Goal: Find specific page/section: Find specific page/section

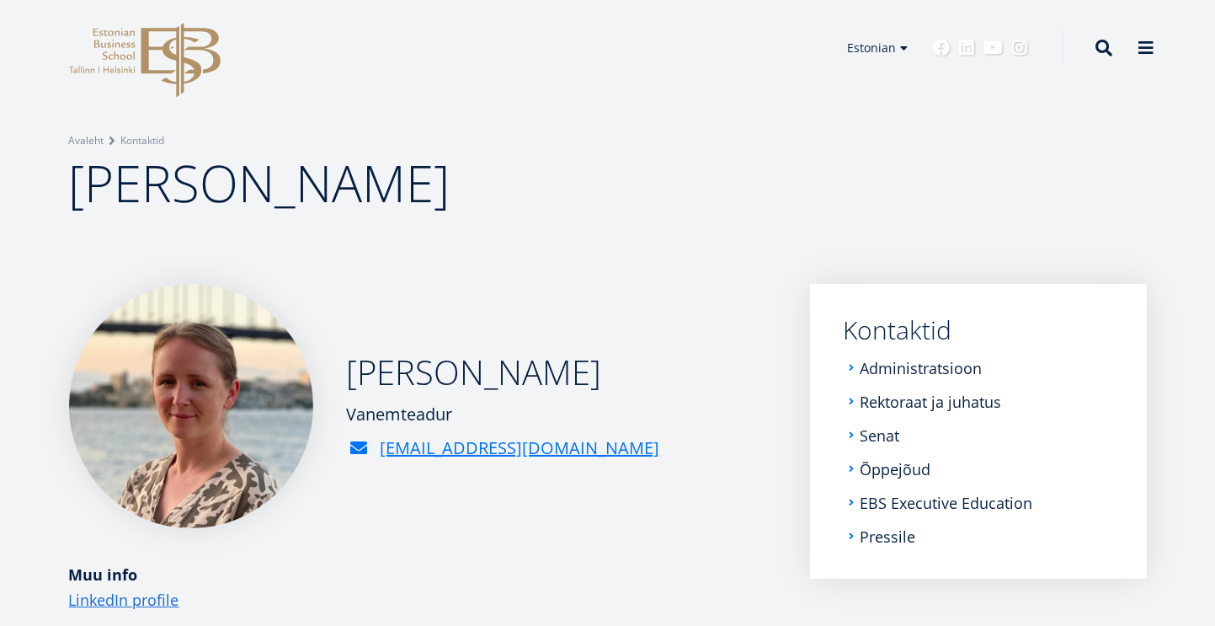
scroll to position [7, 0]
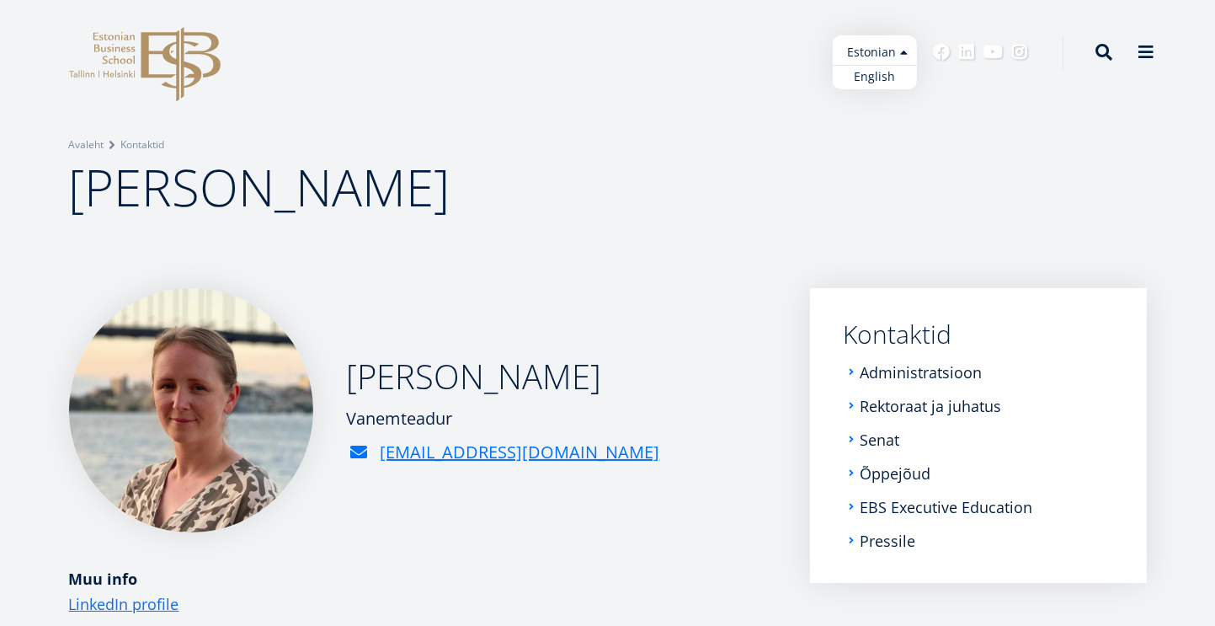
click at [883, 43] on ul "Estonian English" at bounding box center [875, 62] width 84 height 54
click at [873, 79] on link "English" at bounding box center [875, 77] width 84 height 24
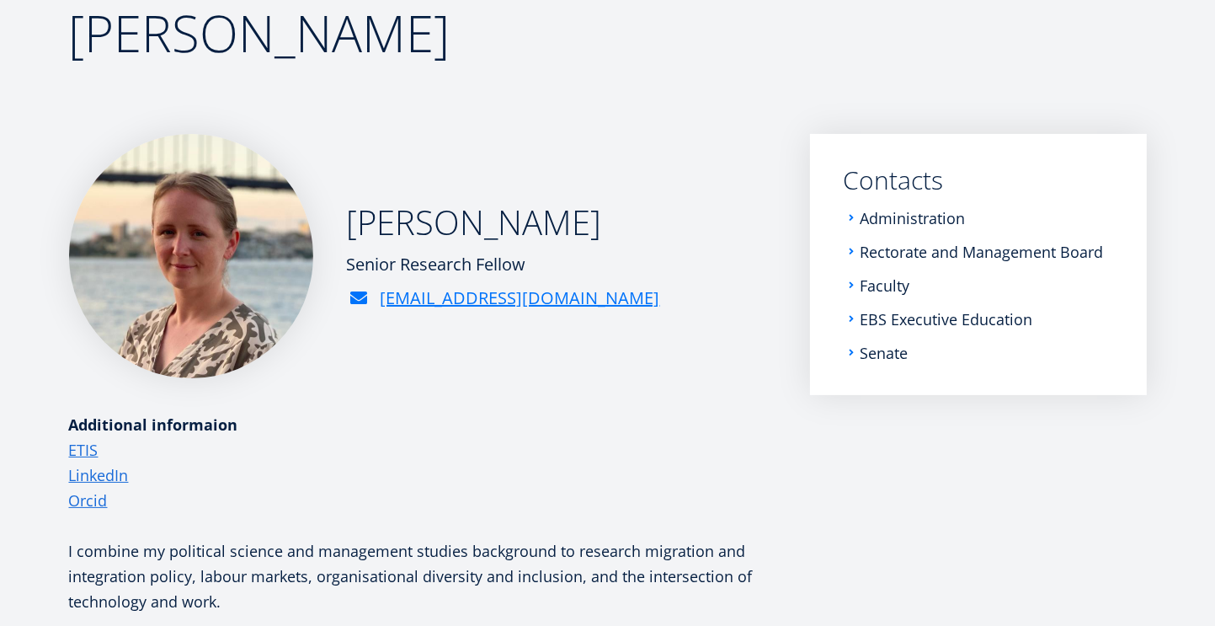
scroll to position [119, 0]
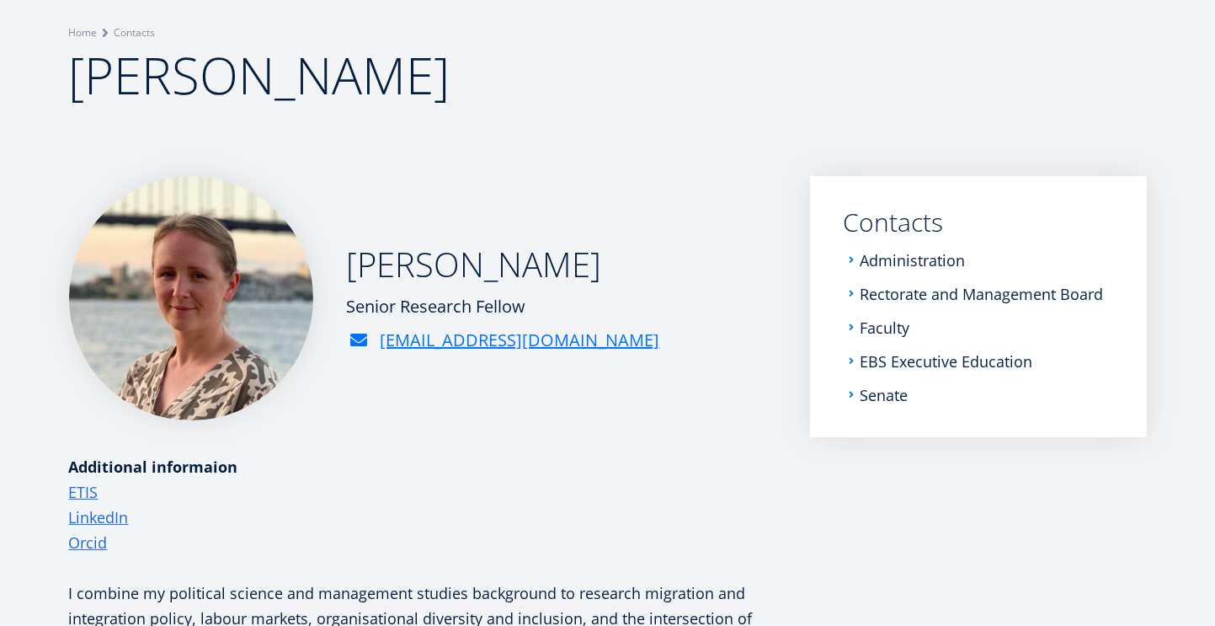
click at [897, 350] on ul "Administration Rectorate and Management Board Faculty EBS Executive Education S…" at bounding box center [979, 328] width 270 height 152
click at [848, 323] on li "Faculty" at bounding box center [979, 327] width 270 height 17
click at [853, 328] on li "Faculty" at bounding box center [979, 327] width 270 height 17
click at [889, 325] on link "Faculty" at bounding box center [888, 327] width 50 height 17
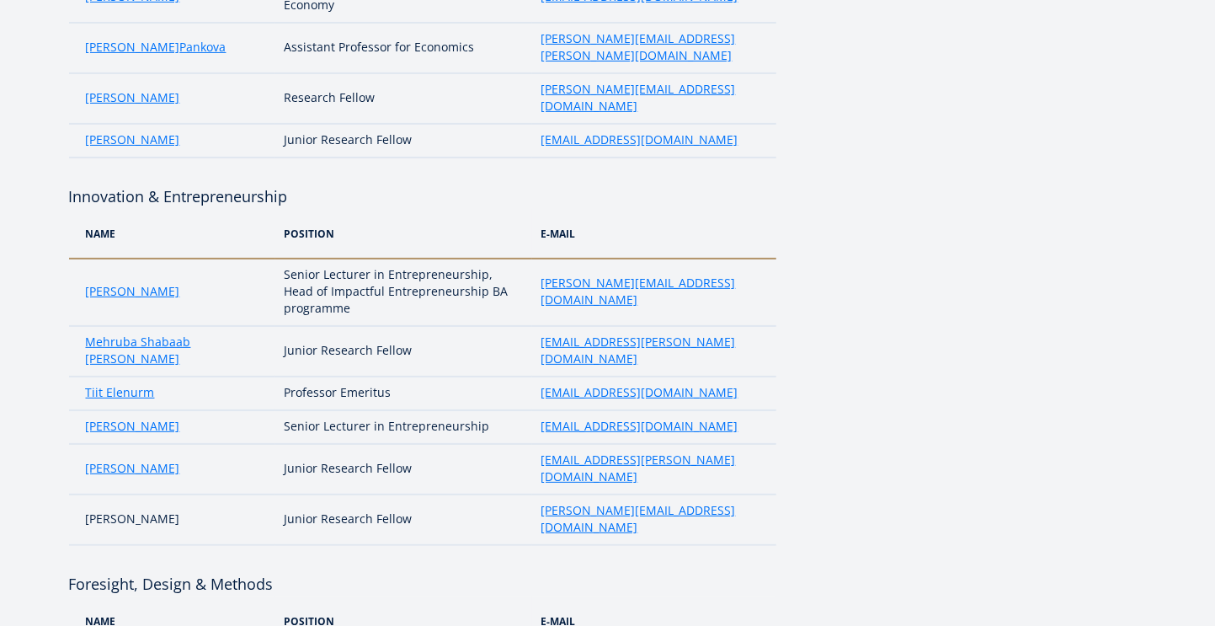
scroll to position [182, 0]
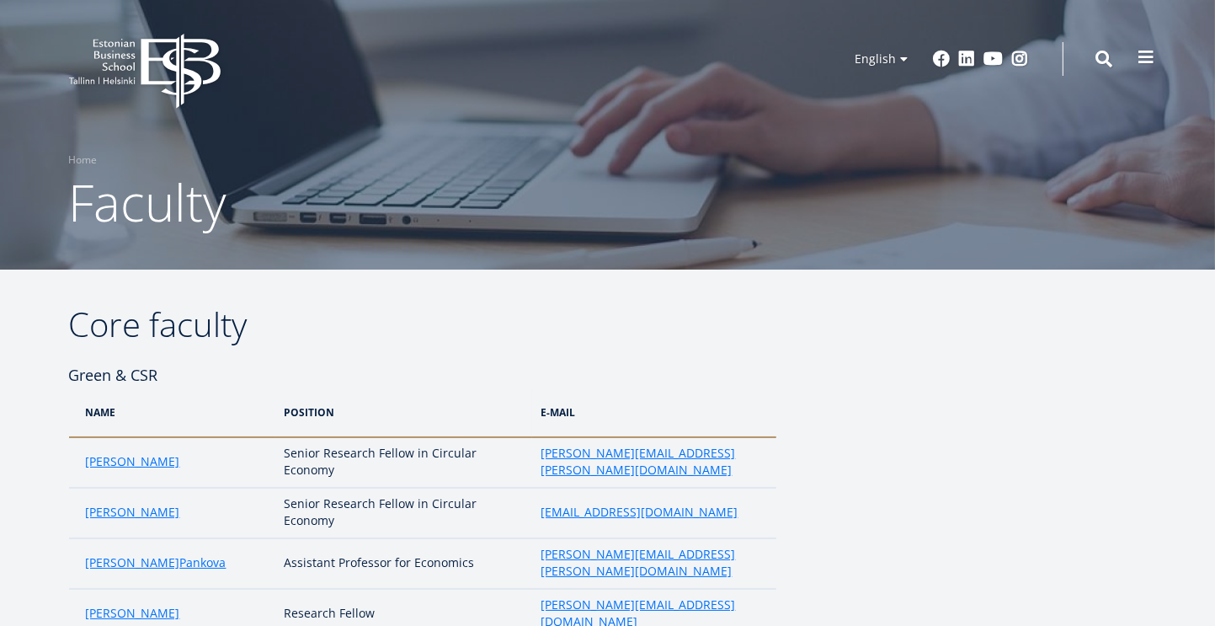
click at [1148, 57] on span at bounding box center [1147, 57] width 17 height 17
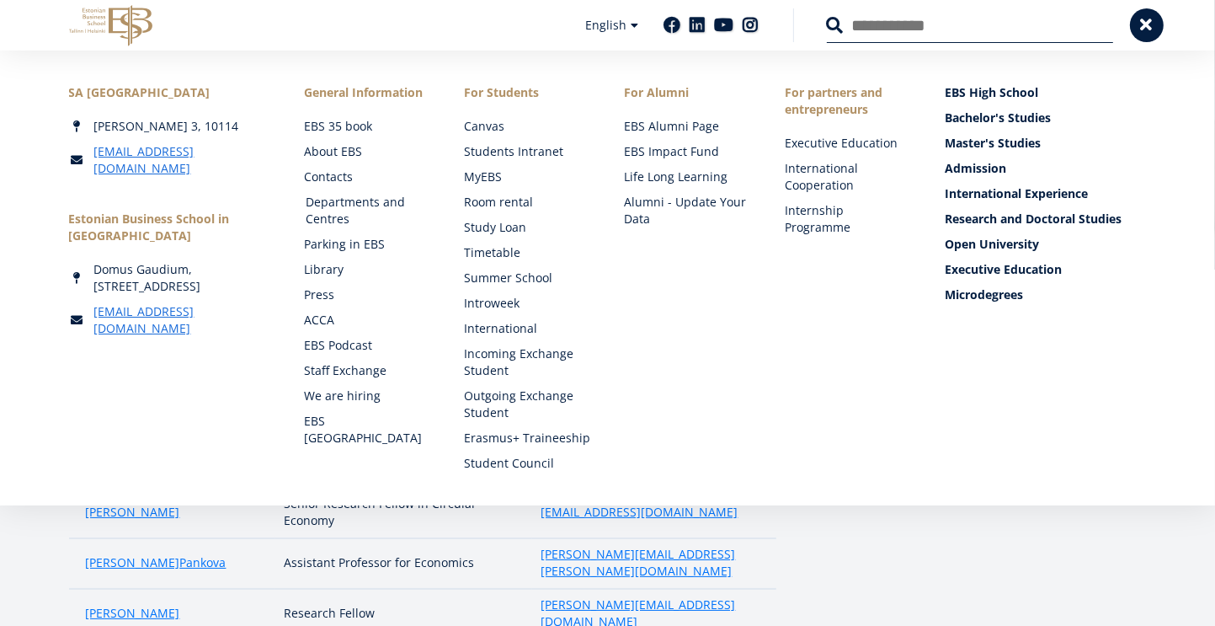
click at [339, 205] on link "Departments and Centres" at bounding box center [369, 211] width 126 height 34
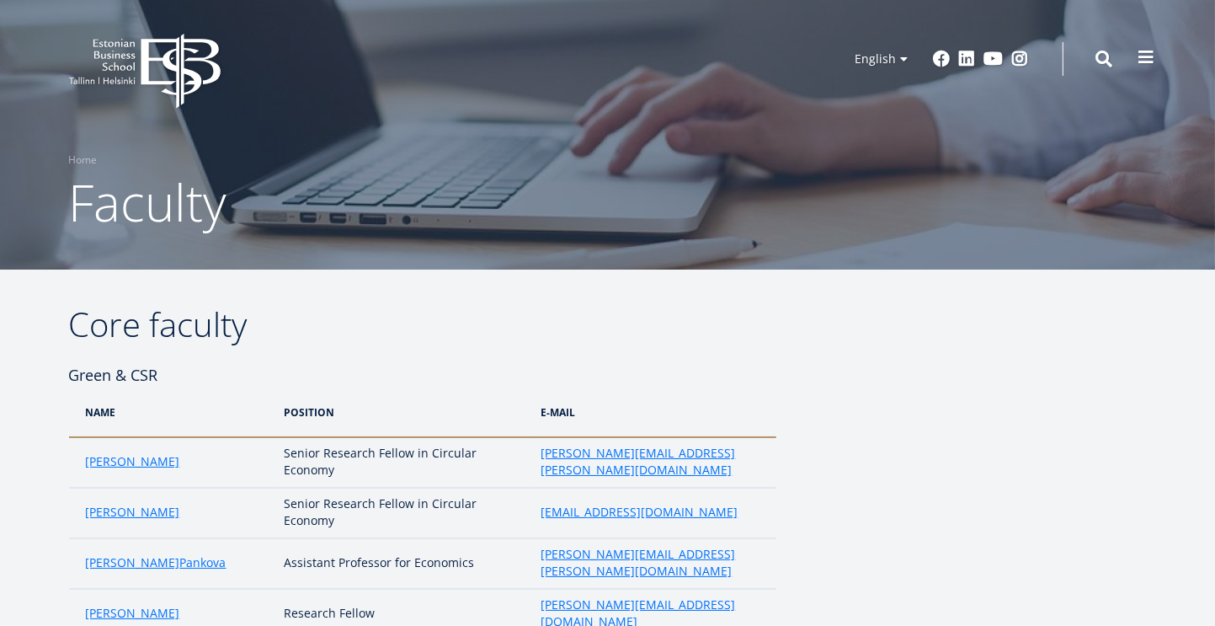
click at [1139, 62] on span at bounding box center [1147, 57] width 17 height 17
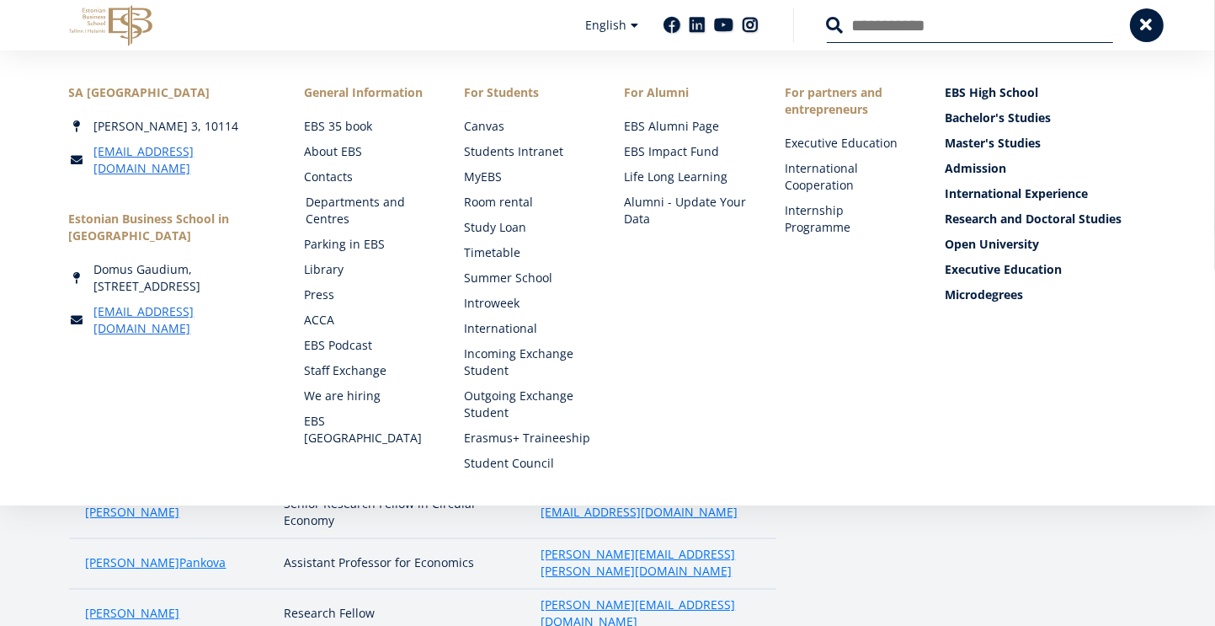
click at [333, 209] on link "Departments and Centres" at bounding box center [369, 211] width 126 height 34
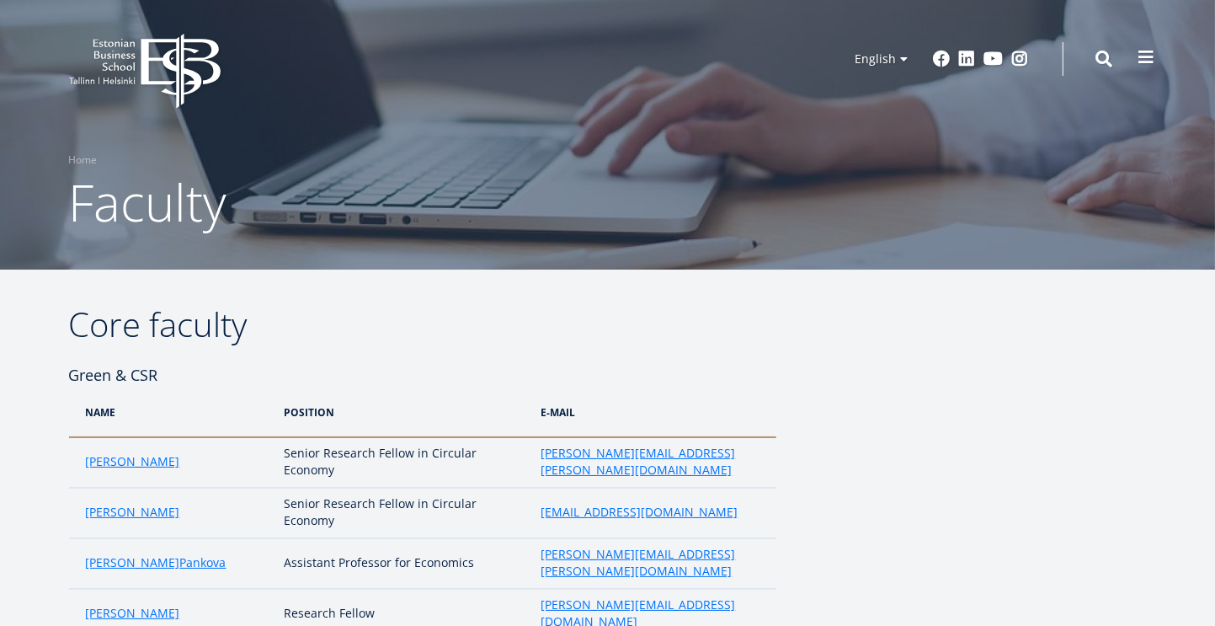
click at [1149, 60] on span at bounding box center [1147, 57] width 17 height 17
